Goal: Find specific page/section: Find specific page/section

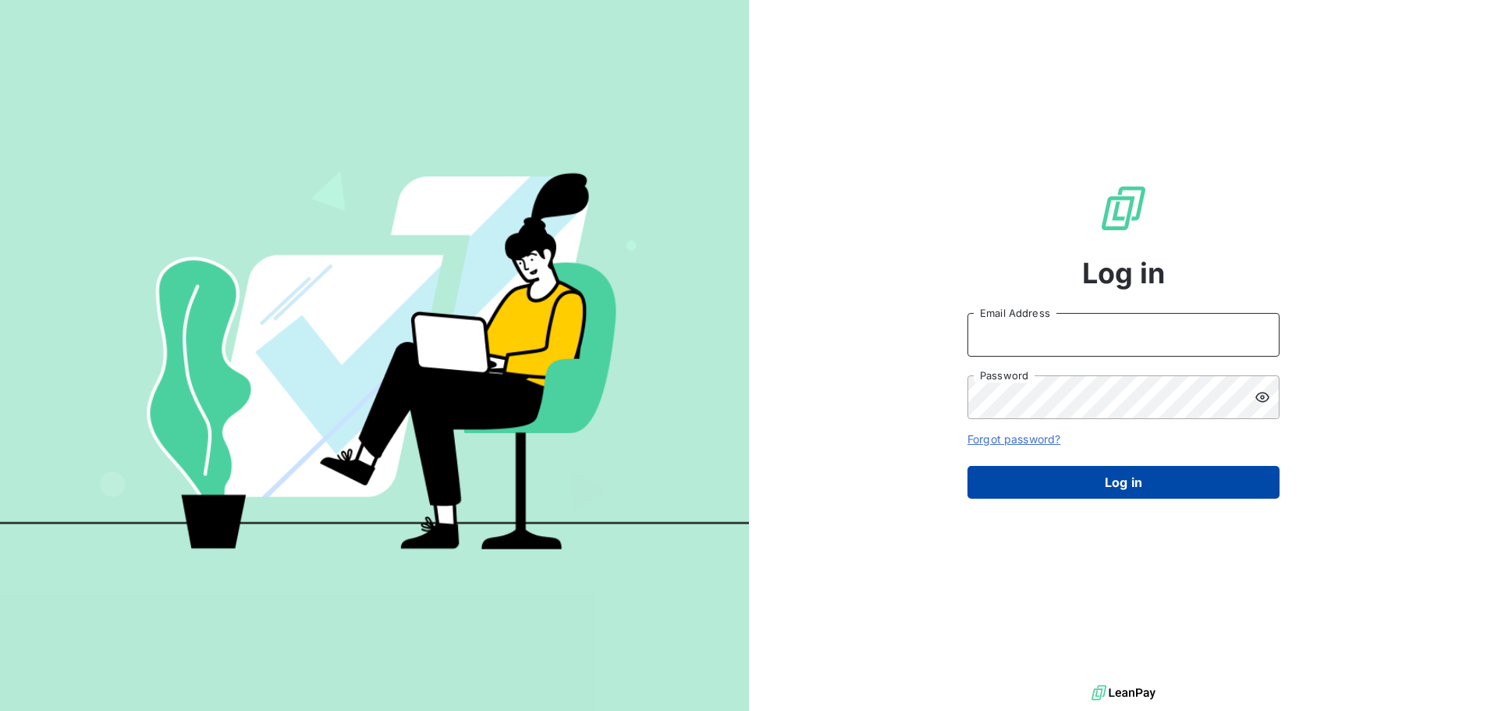
type input "[PERSON_NAME][EMAIL_ADDRESS][DOMAIN_NAME]"
click at [1073, 477] on button "Log in" at bounding box center [1124, 482] width 312 height 33
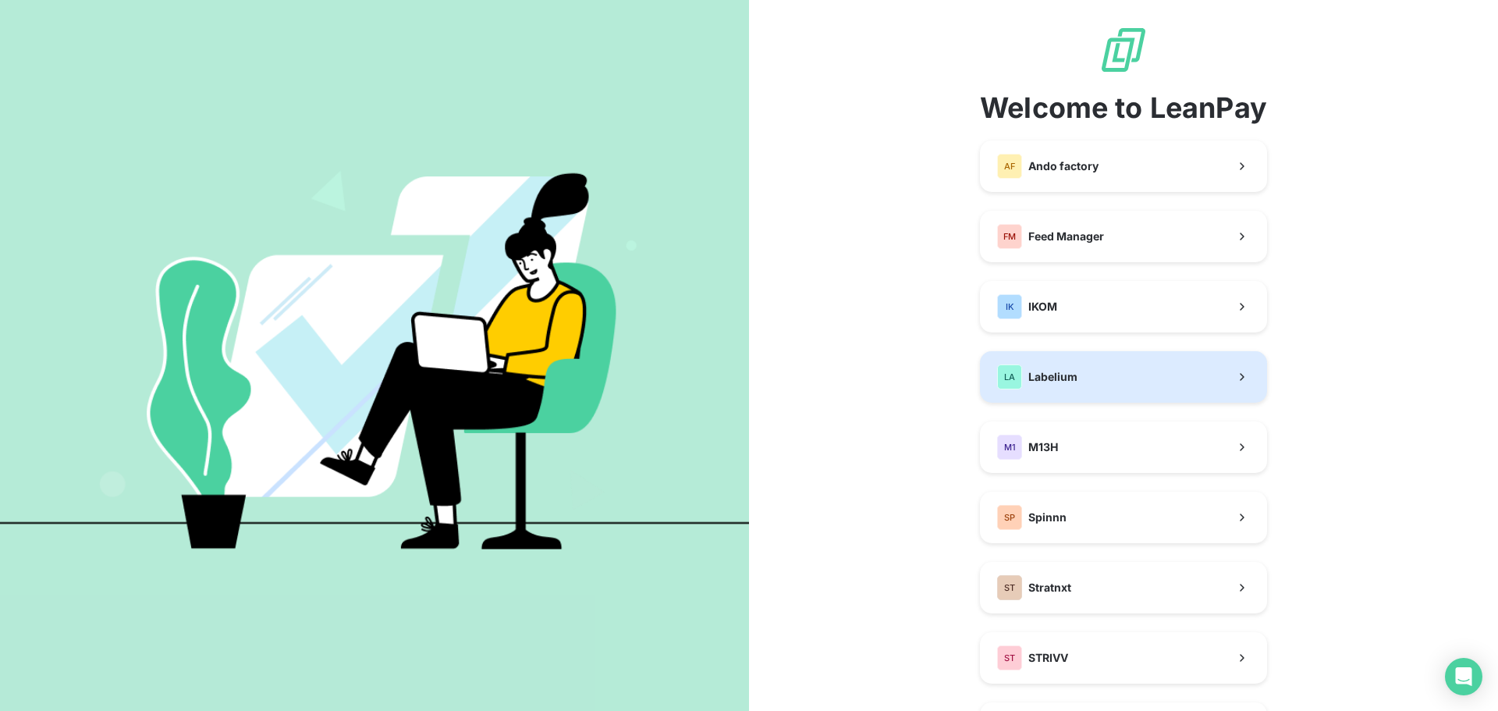
click at [1061, 376] on span "Labelium" at bounding box center [1053, 377] width 49 height 16
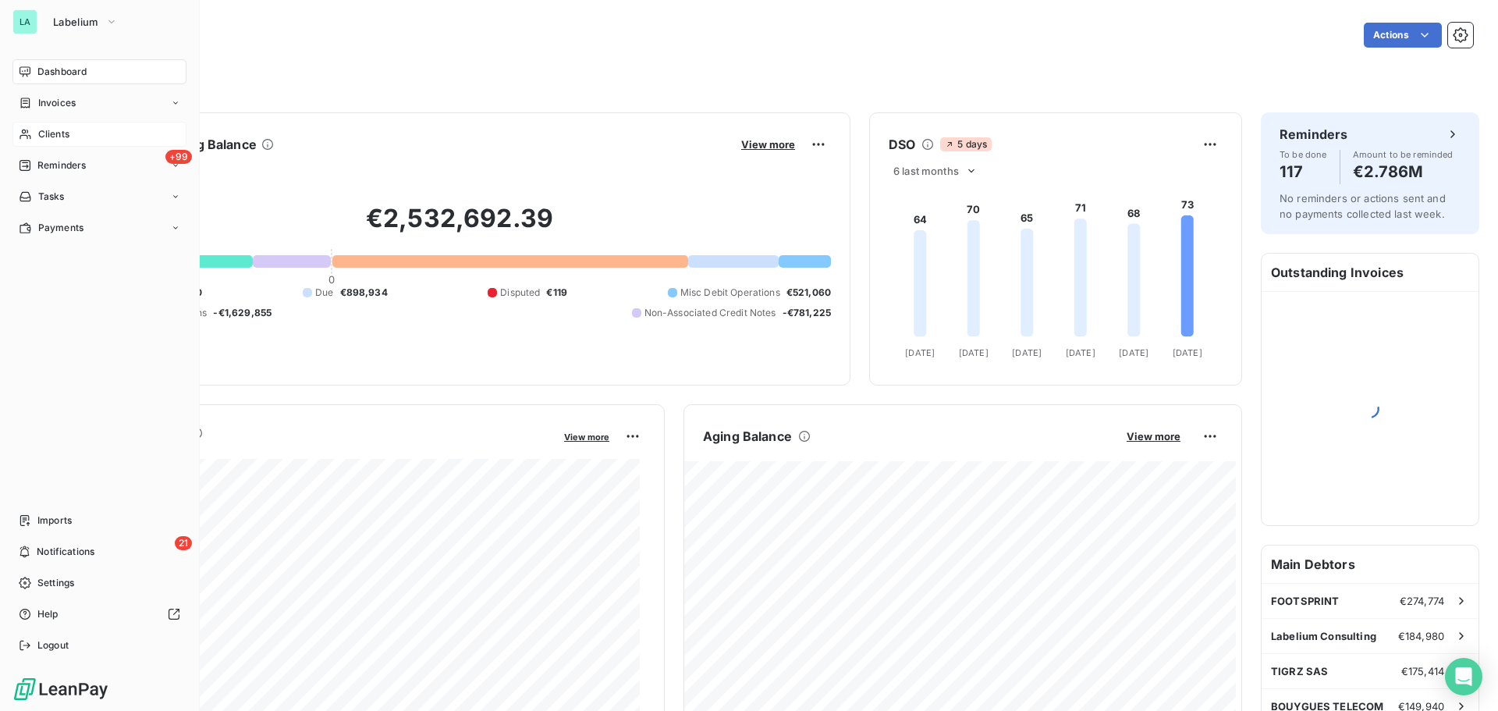
click at [67, 131] on span "Clients" at bounding box center [53, 134] width 31 height 14
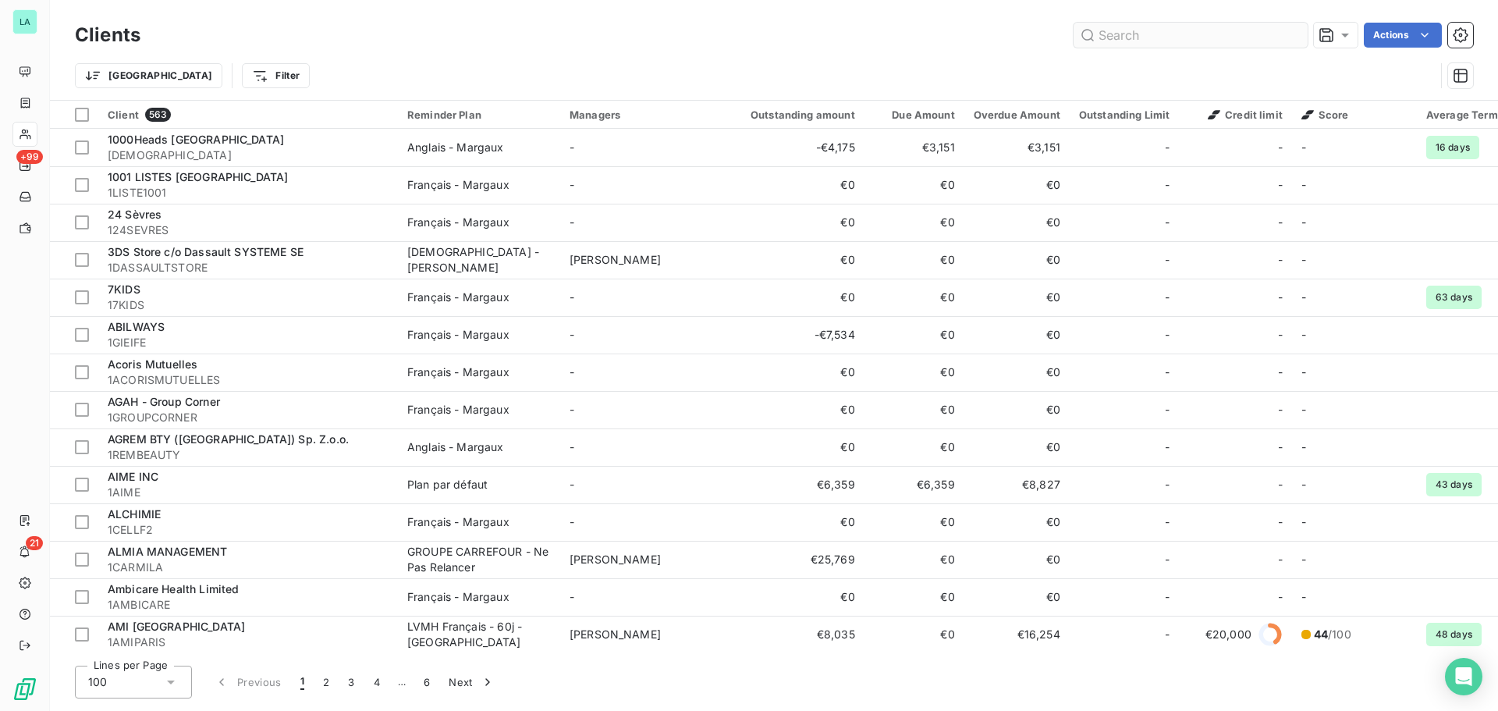
click at [1134, 41] on input "text" at bounding box center [1191, 35] width 234 height 25
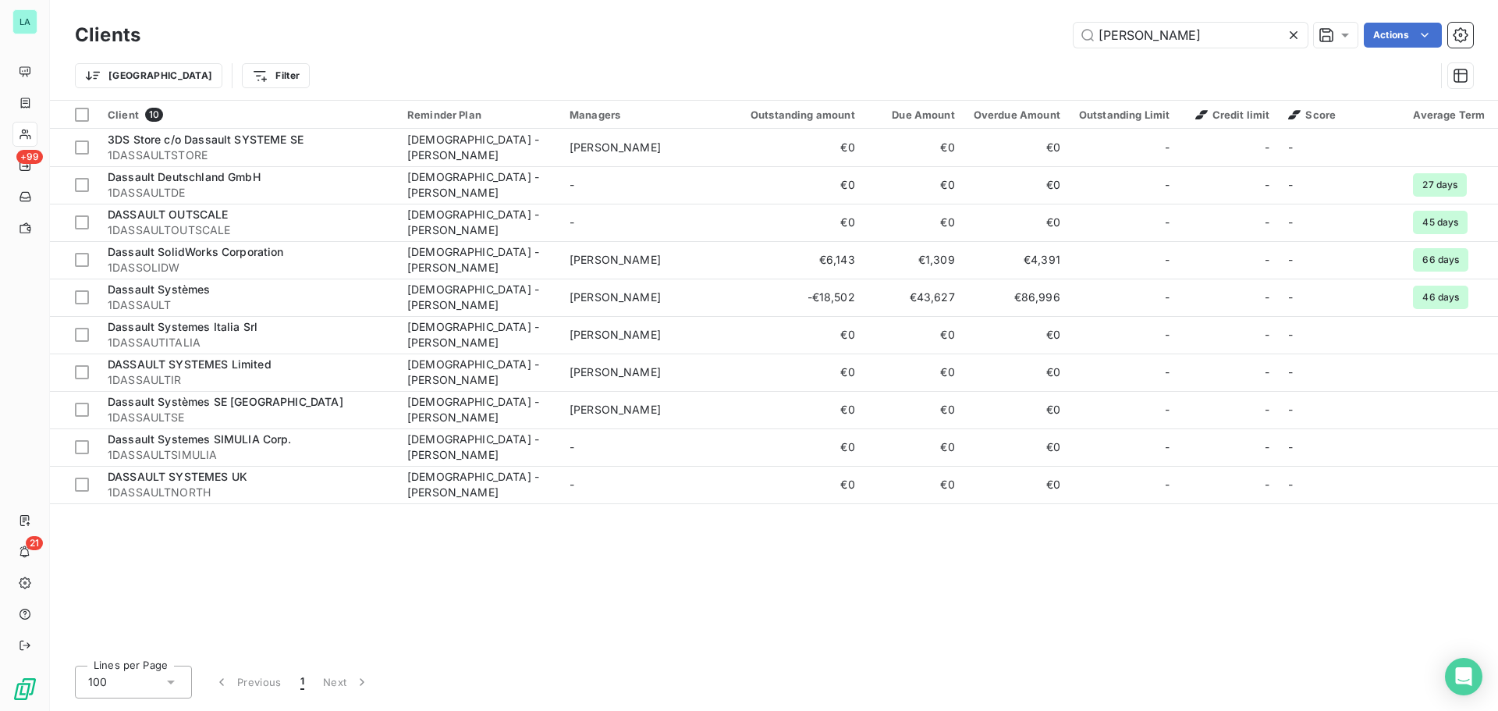
type input "[PERSON_NAME]"
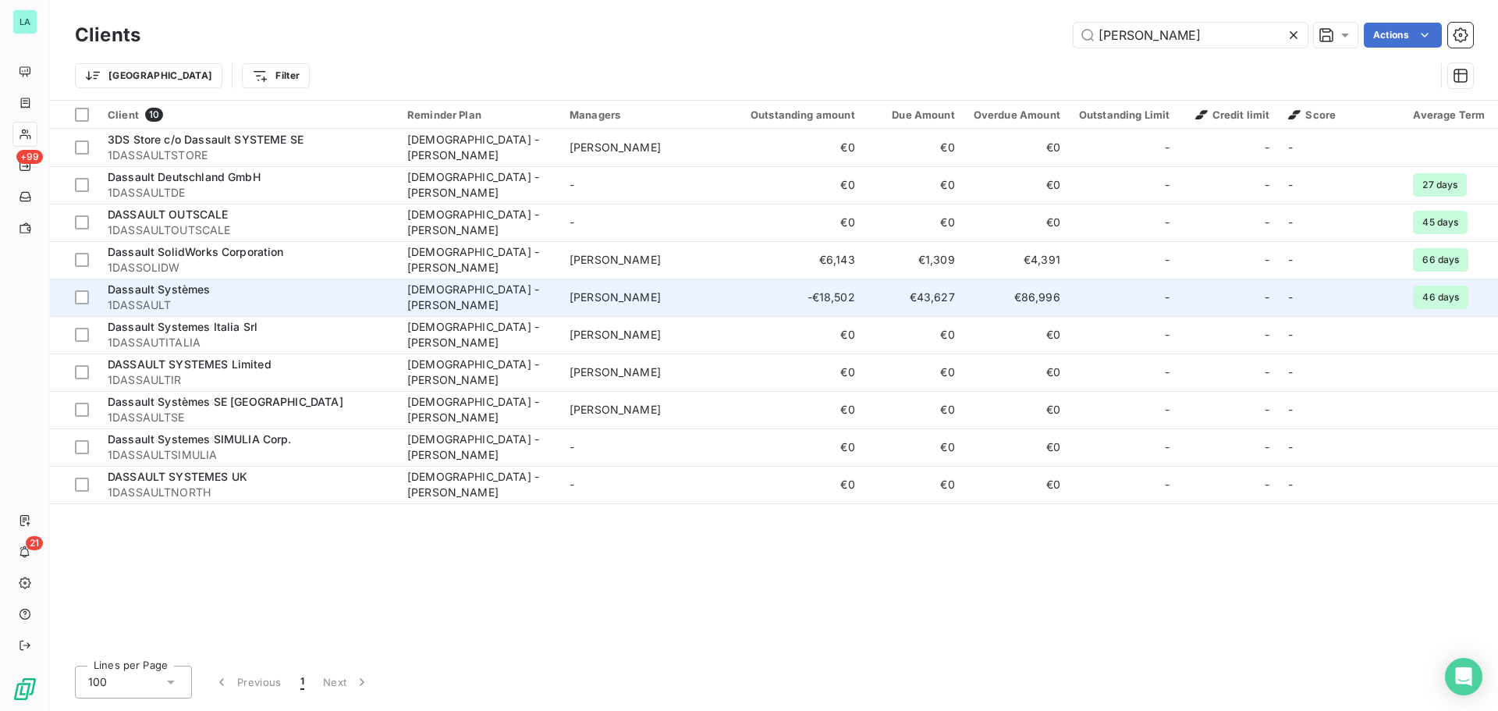
click at [943, 301] on td "€43,627" at bounding box center [915, 297] width 100 height 37
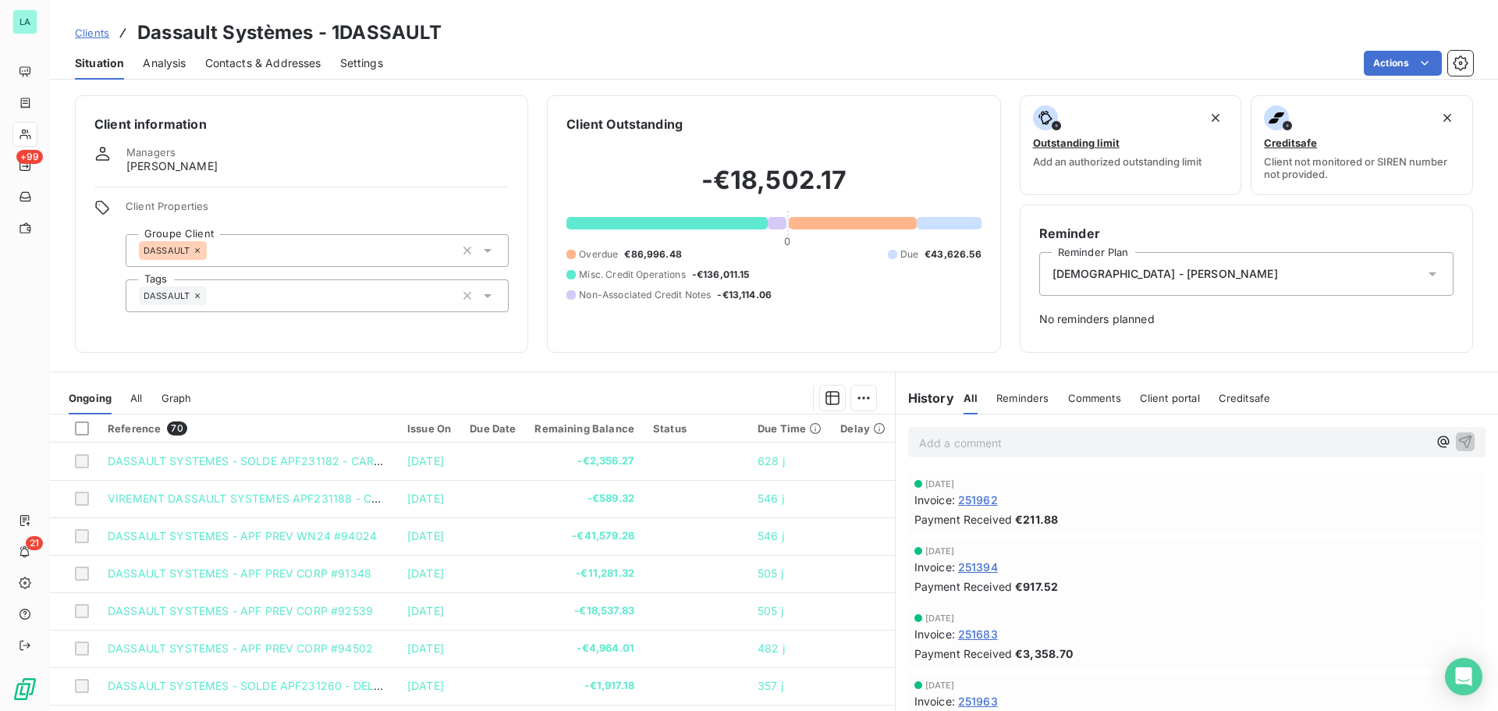
click at [941, 224] on div at bounding box center [949, 223] width 65 height 12
click at [888, 254] on div at bounding box center [892, 254] width 9 height 9
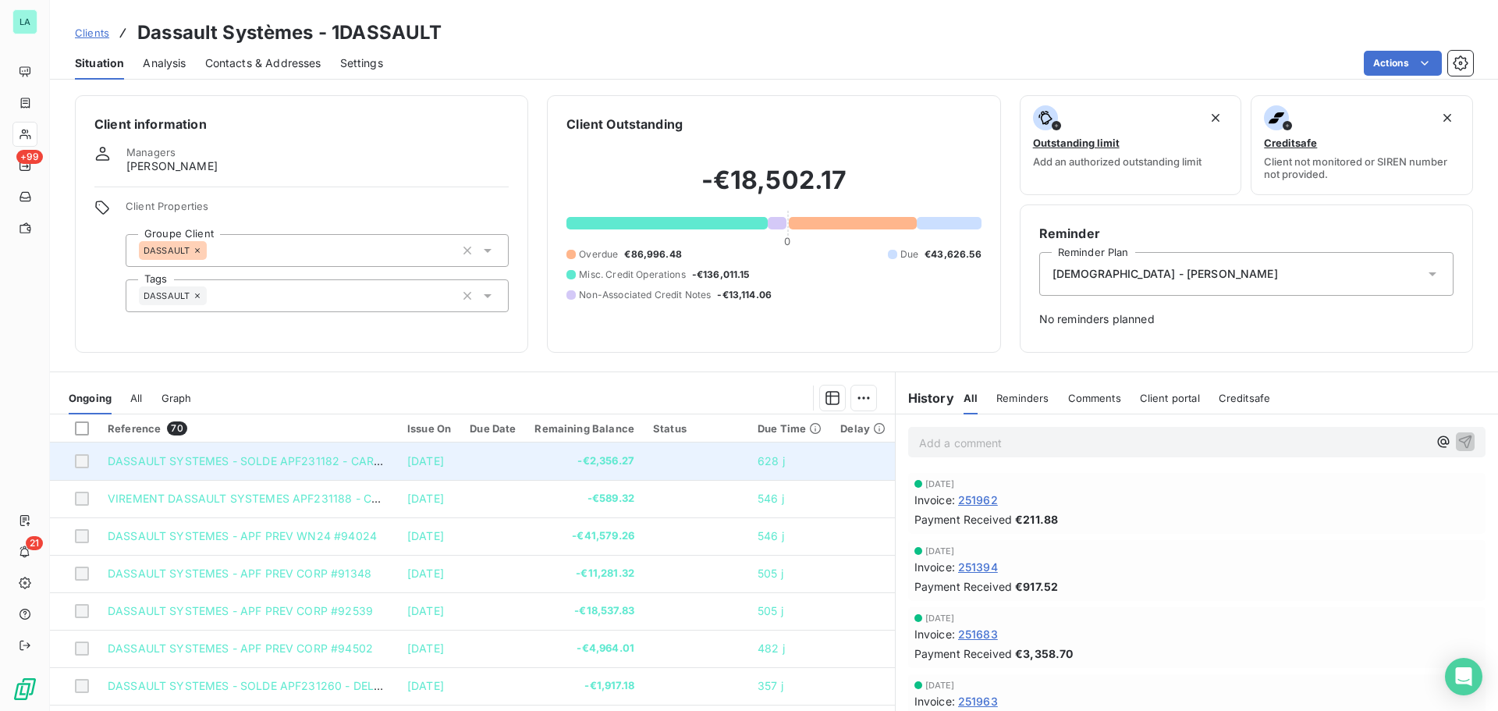
drag, startPoint x: 329, startPoint y: 461, endPoint x: 305, endPoint y: 465, distance: 24.5
click at [305, 465] on span "DASSAULT SYSTEMES - SOLDE APF231182 - CAREERS #93072" at bounding box center [277, 460] width 339 height 13
